Goal: Task Accomplishment & Management: Manage account settings

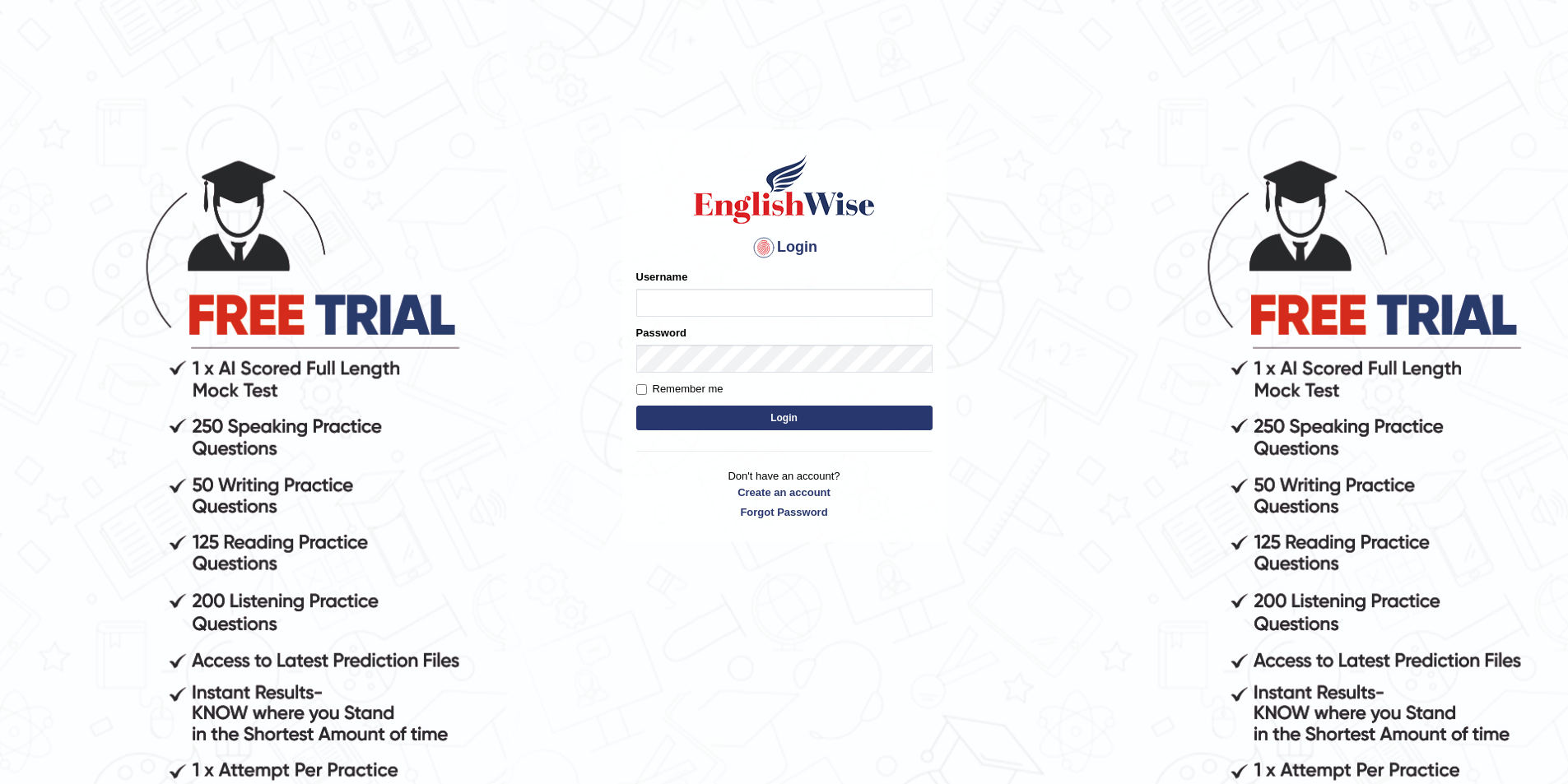
type input "s"
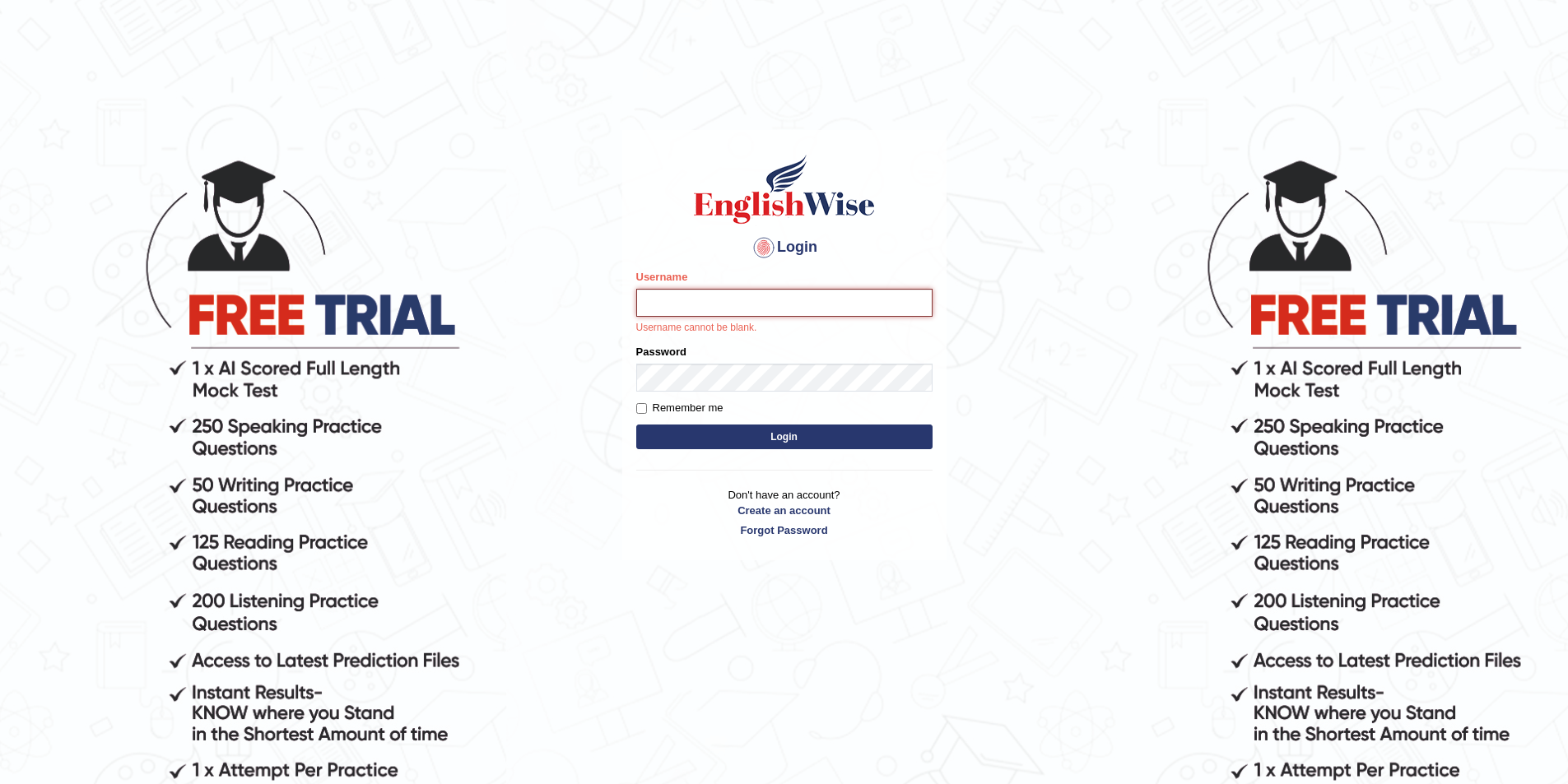
click at [684, 298] on input "Username" at bounding box center [784, 302] width 296 height 28
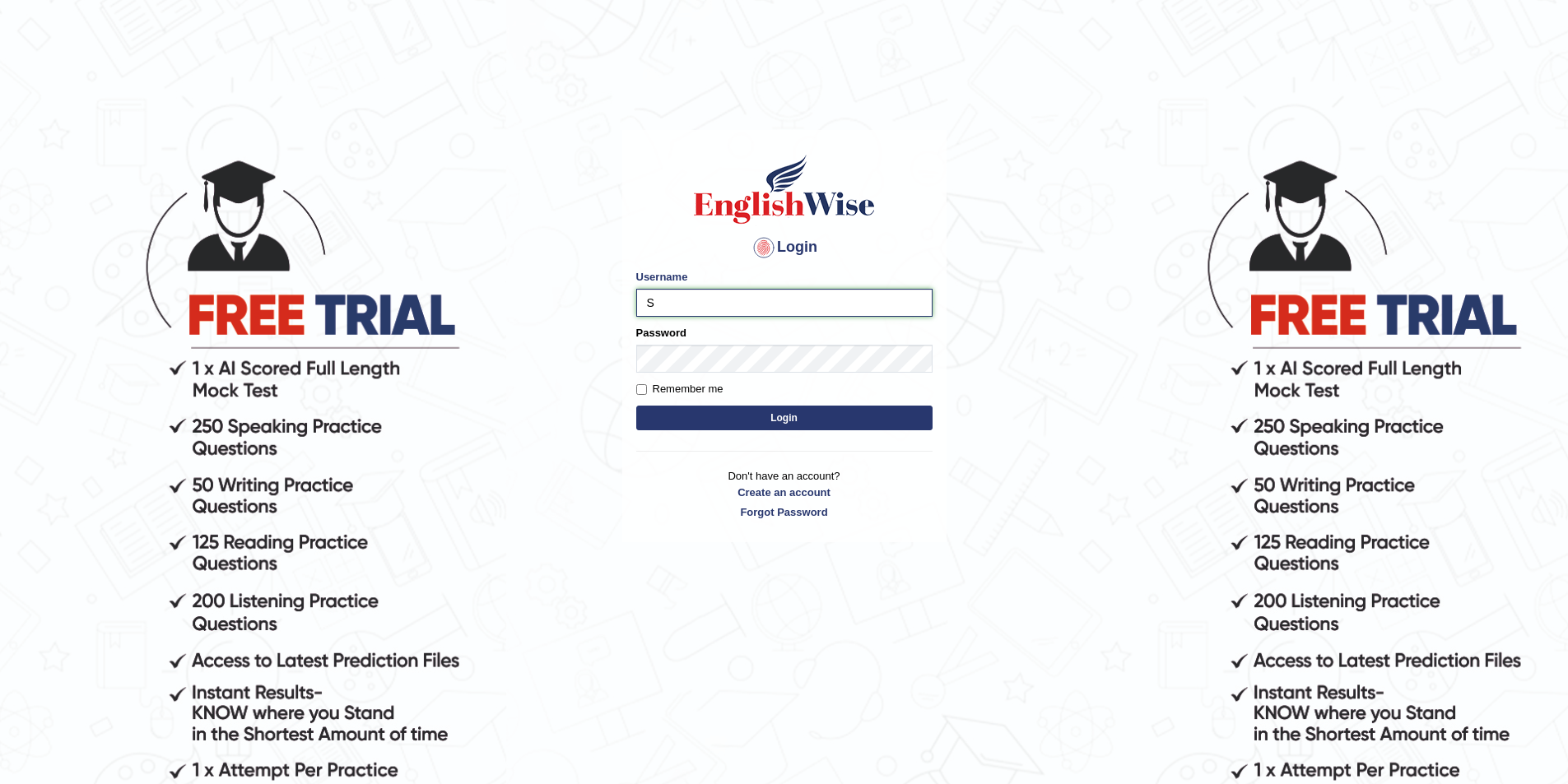
click at [687, 308] on input "S" at bounding box center [784, 302] width 296 height 28
type input "Sudaporn"
click at [775, 416] on button "Login" at bounding box center [784, 418] width 296 height 25
